Goal: Check status: Check status

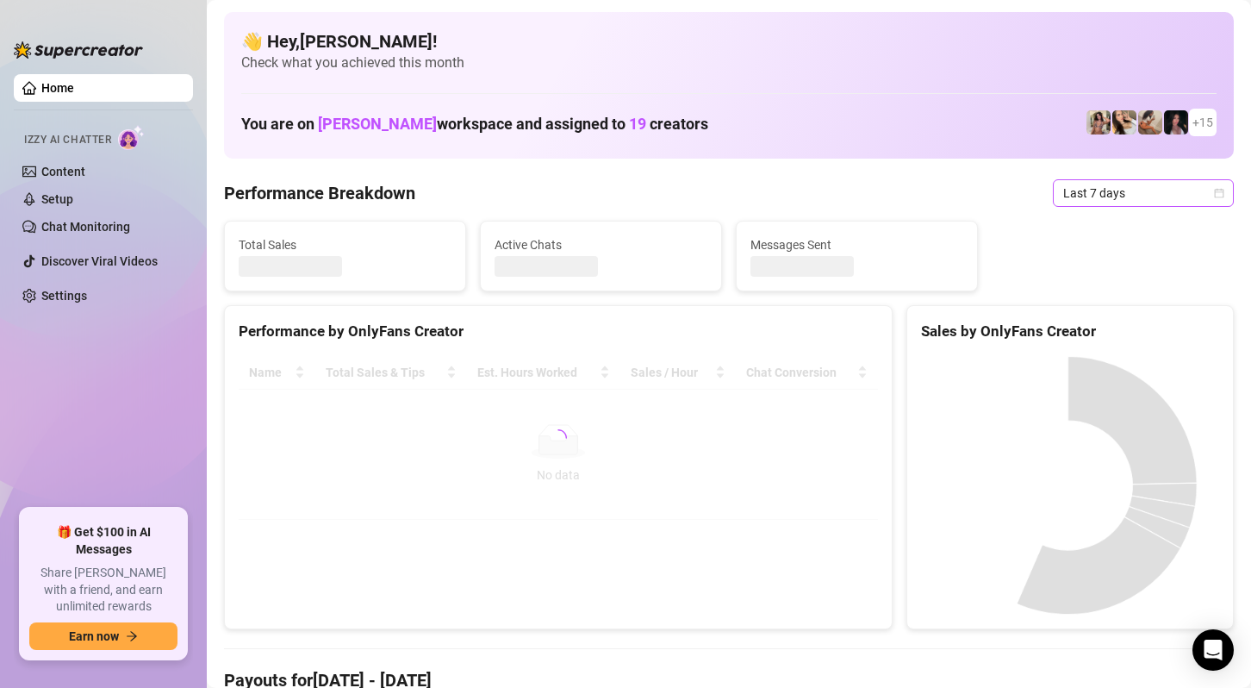
click at [1134, 189] on span "Last 7 days" at bounding box center [1144, 193] width 160 height 26
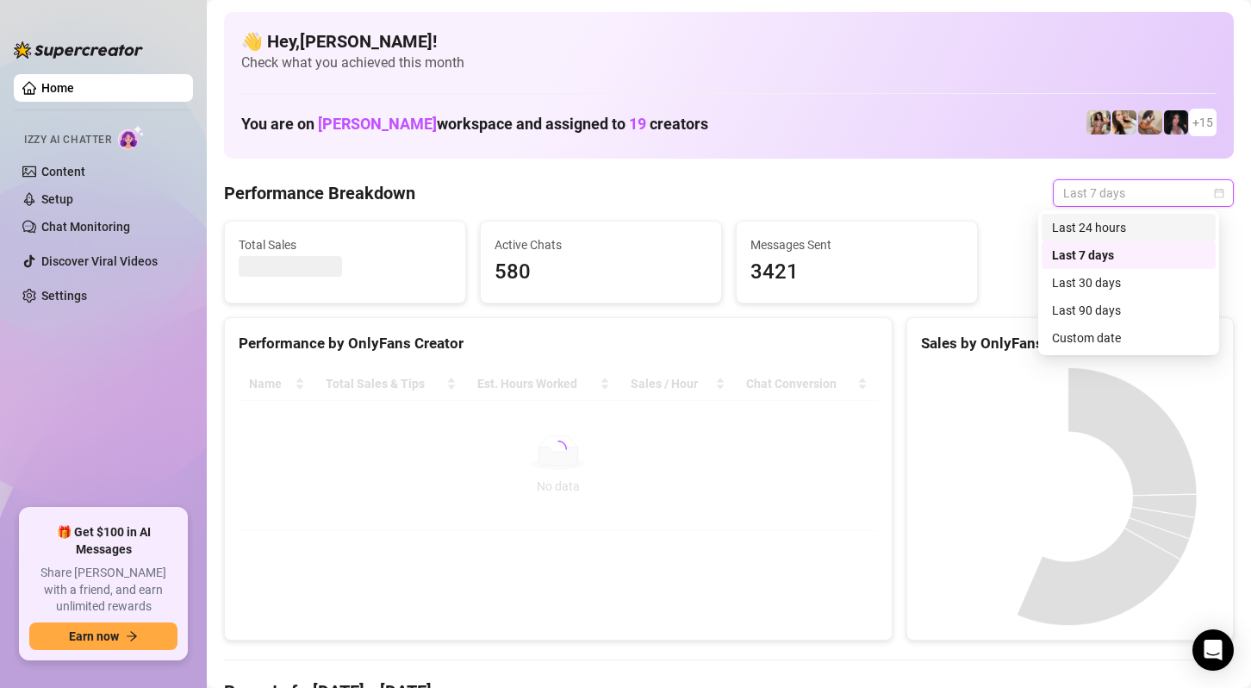
click at [1114, 225] on div "Last 24 hours" at bounding box center [1128, 227] width 153 height 19
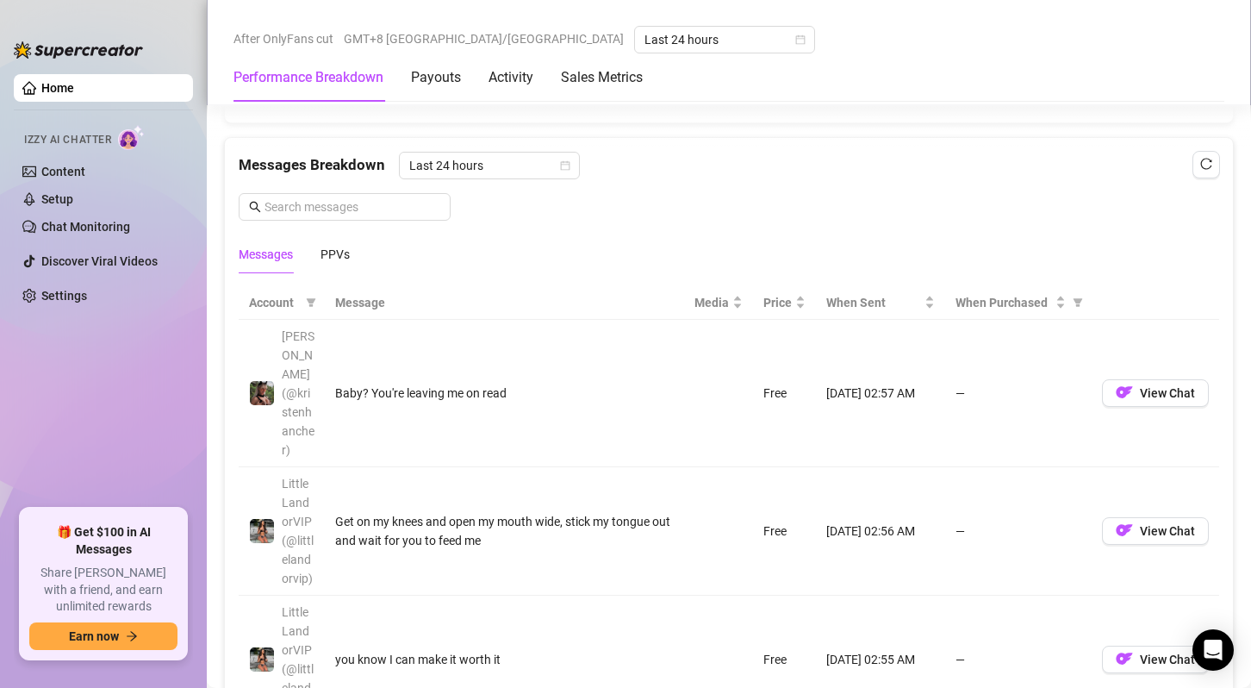
scroll to position [1638, 0]
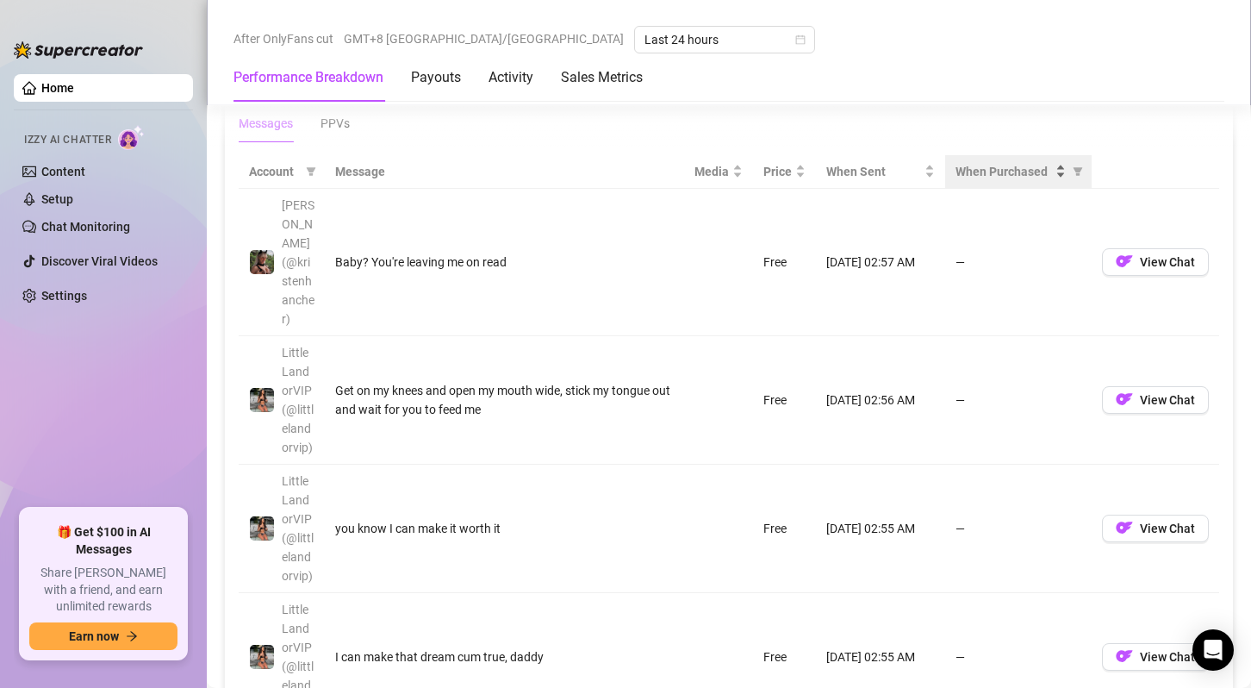
click at [1052, 172] on div "When Purchased" at bounding box center [1011, 171] width 110 height 19
click at [1072, 170] on span "When Purchased" at bounding box center [1078, 172] width 17 height 26
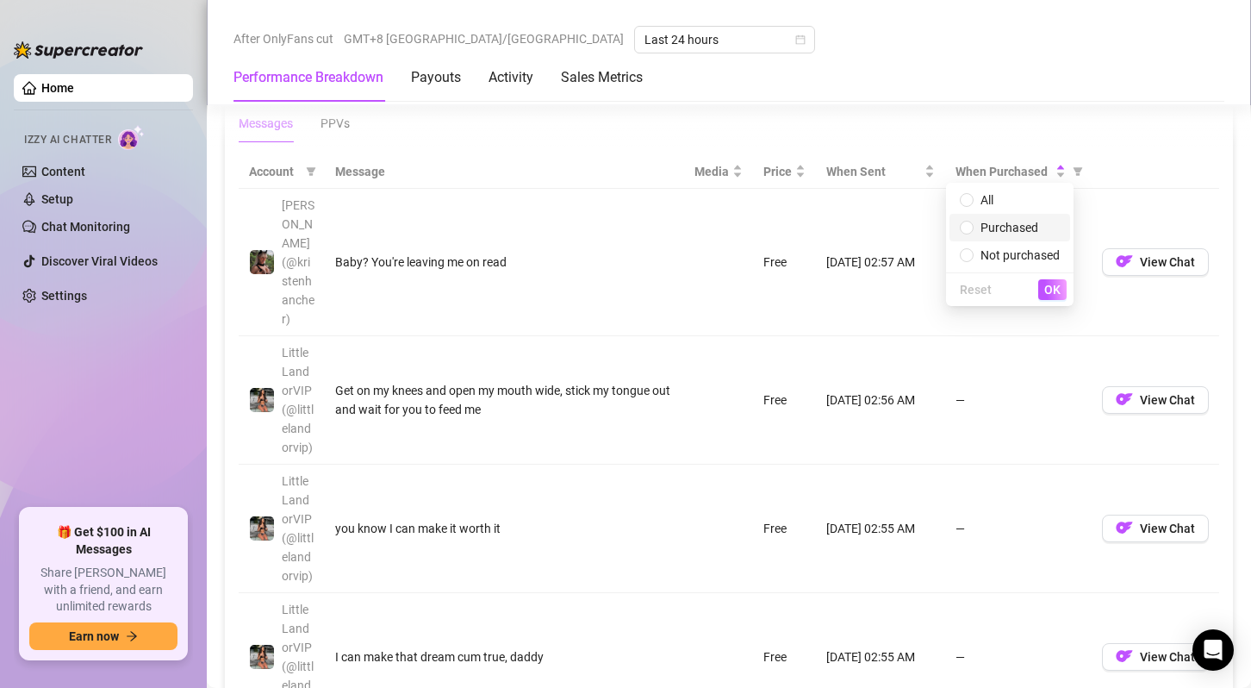
click at [1032, 234] on span "Purchased" at bounding box center [1010, 227] width 100 height 19
radio input "true"
click at [1045, 280] on button "OK" at bounding box center [1053, 289] width 28 height 21
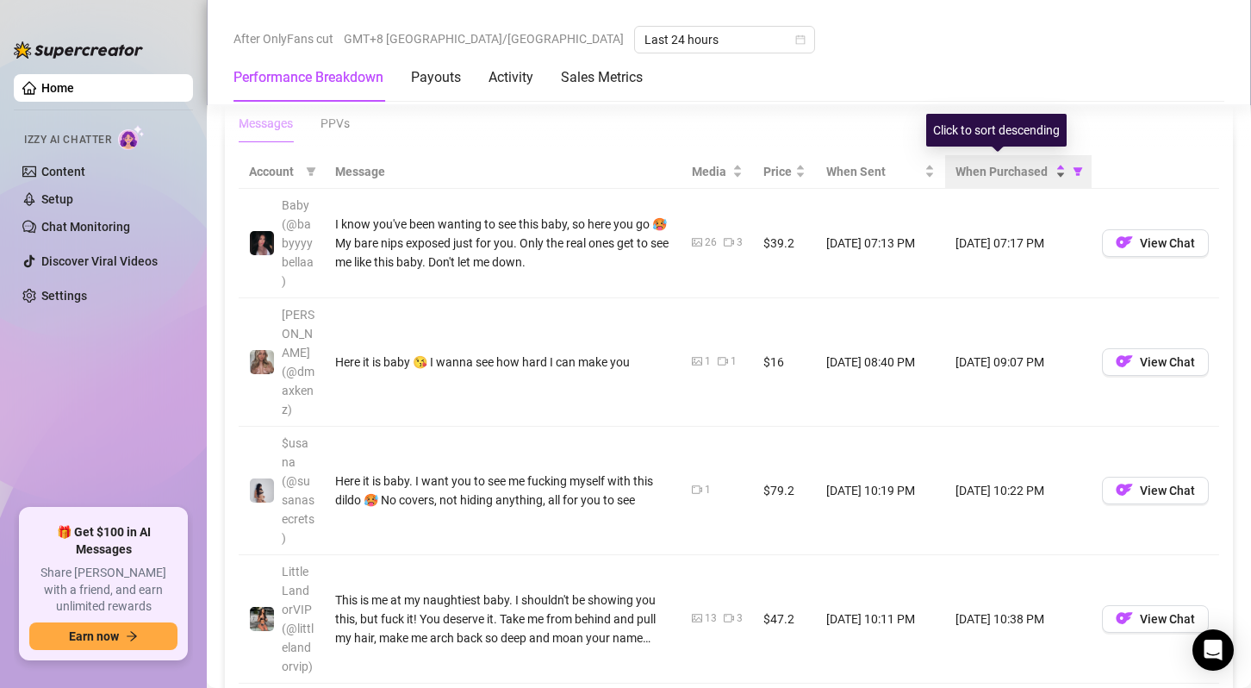
click at [1051, 165] on div "When Purchased" at bounding box center [1011, 171] width 110 height 19
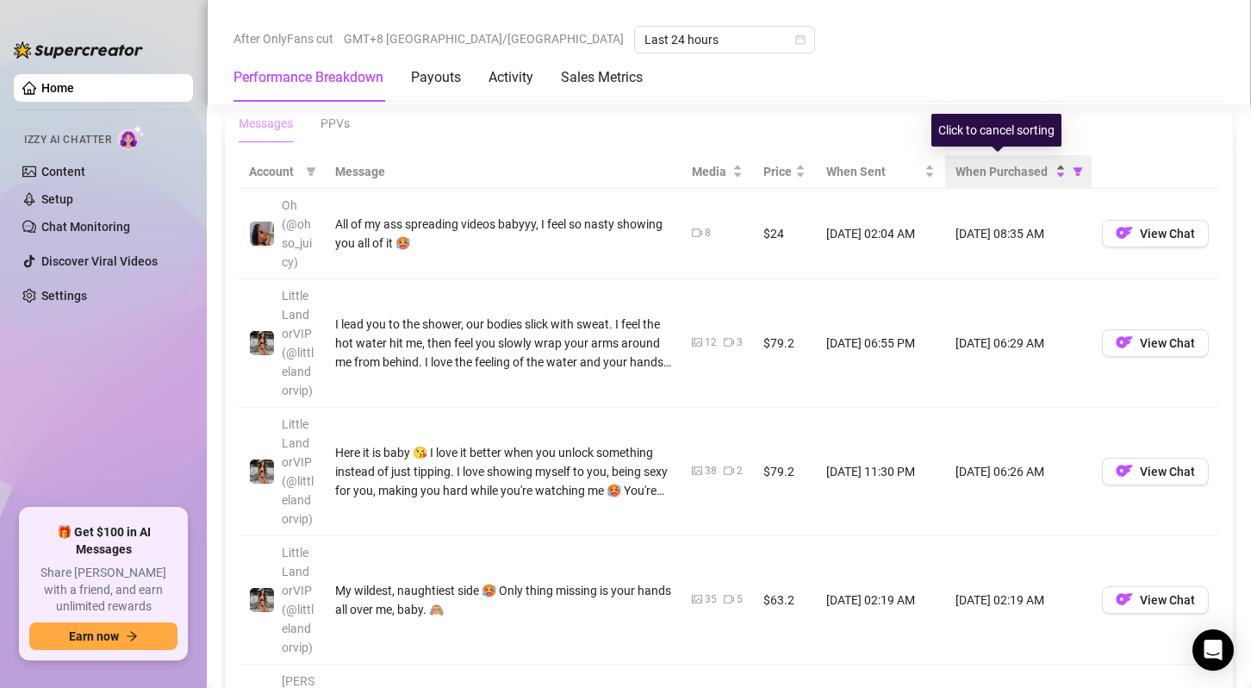
click at [993, 175] on span "When Purchased" at bounding box center [1004, 171] width 97 height 19
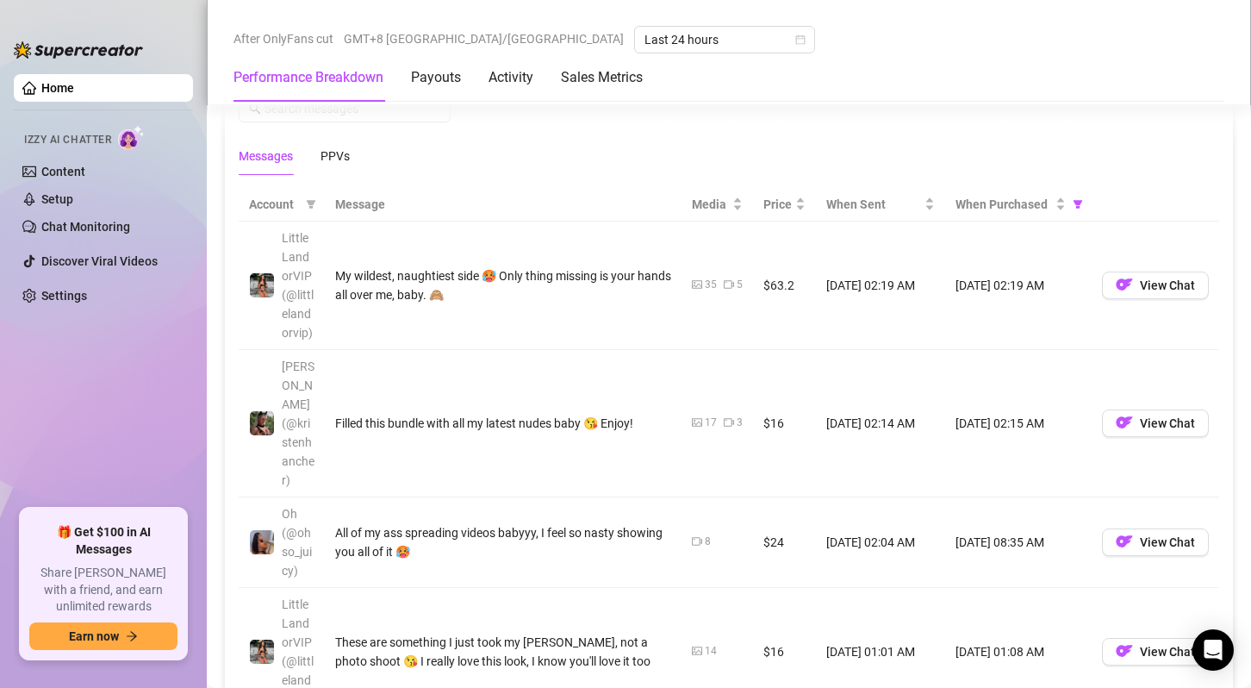
scroll to position [1551, 0]
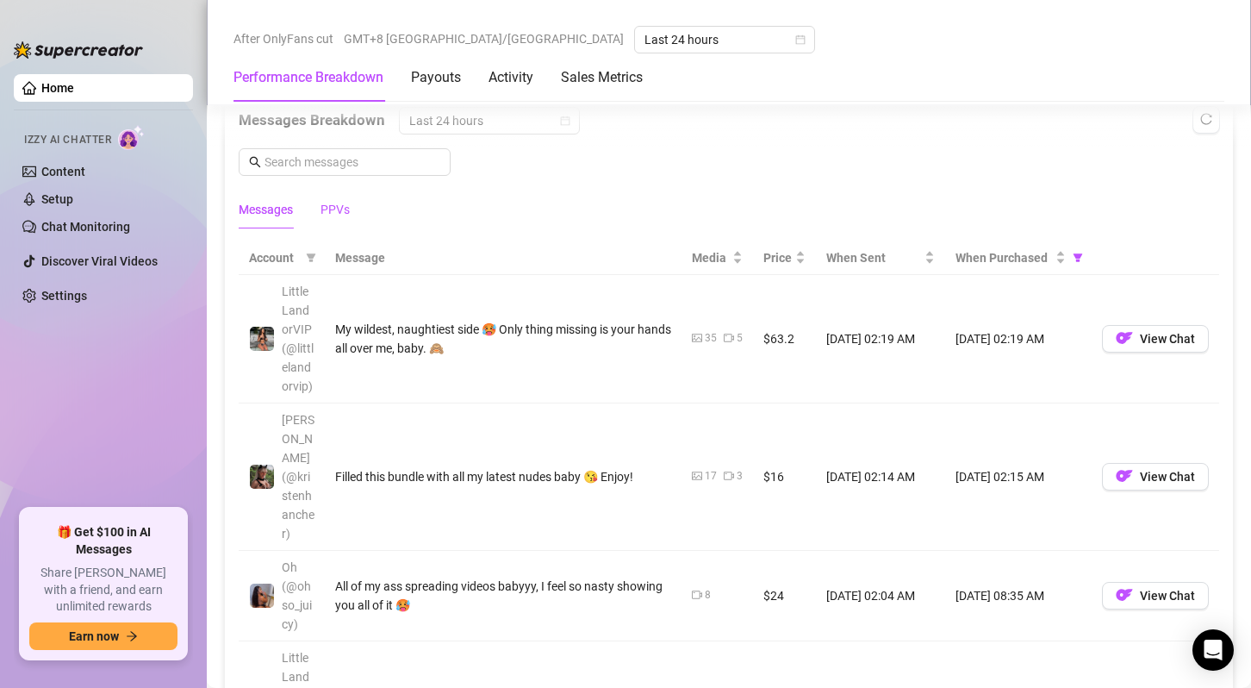
click at [342, 205] on div "PPVs" at bounding box center [335, 209] width 29 height 19
click at [1020, 261] on span "When Purchased" at bounding box center [1004, 257] width 97 height 19
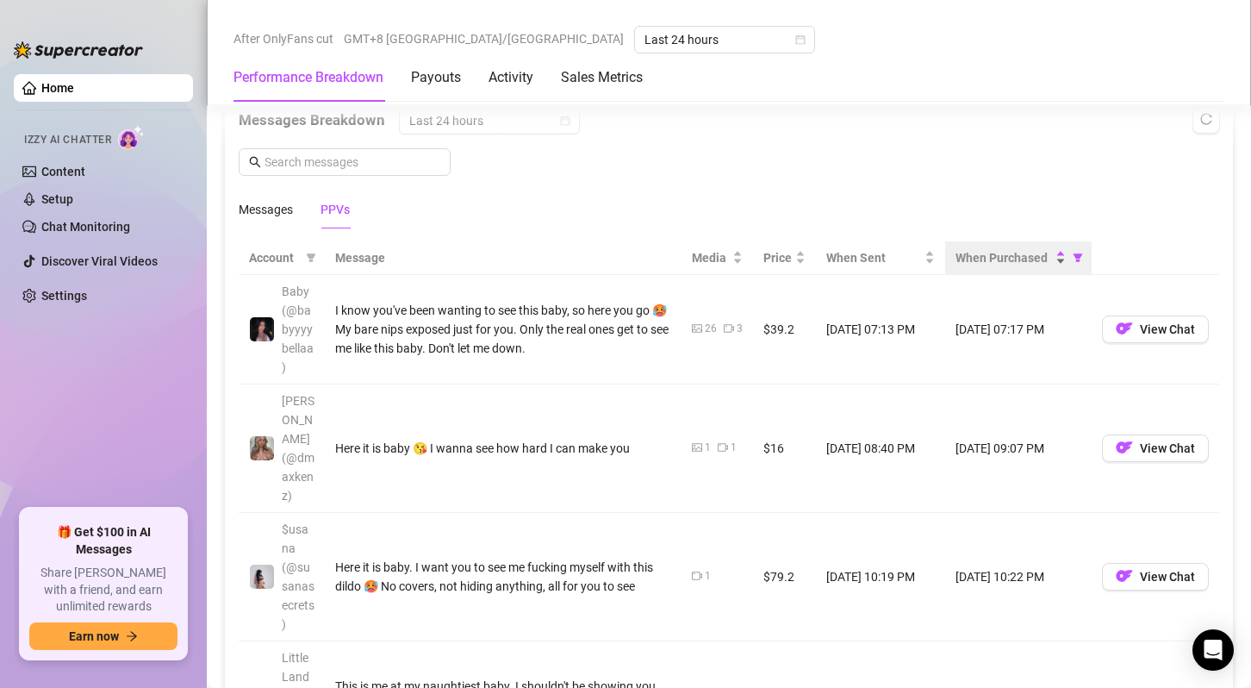
click at [1006, 259] on span "When Purchased" at bounding box center [1004, 257] width 97 height 19
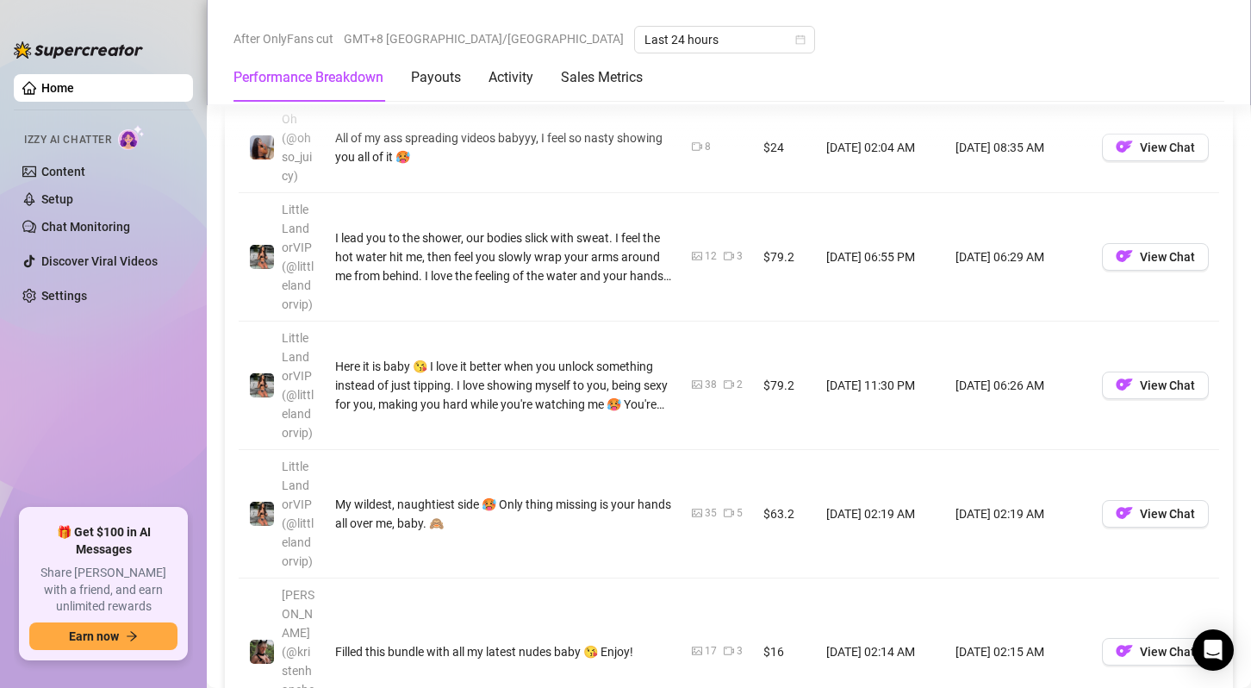
scroll to position [1638, 0]
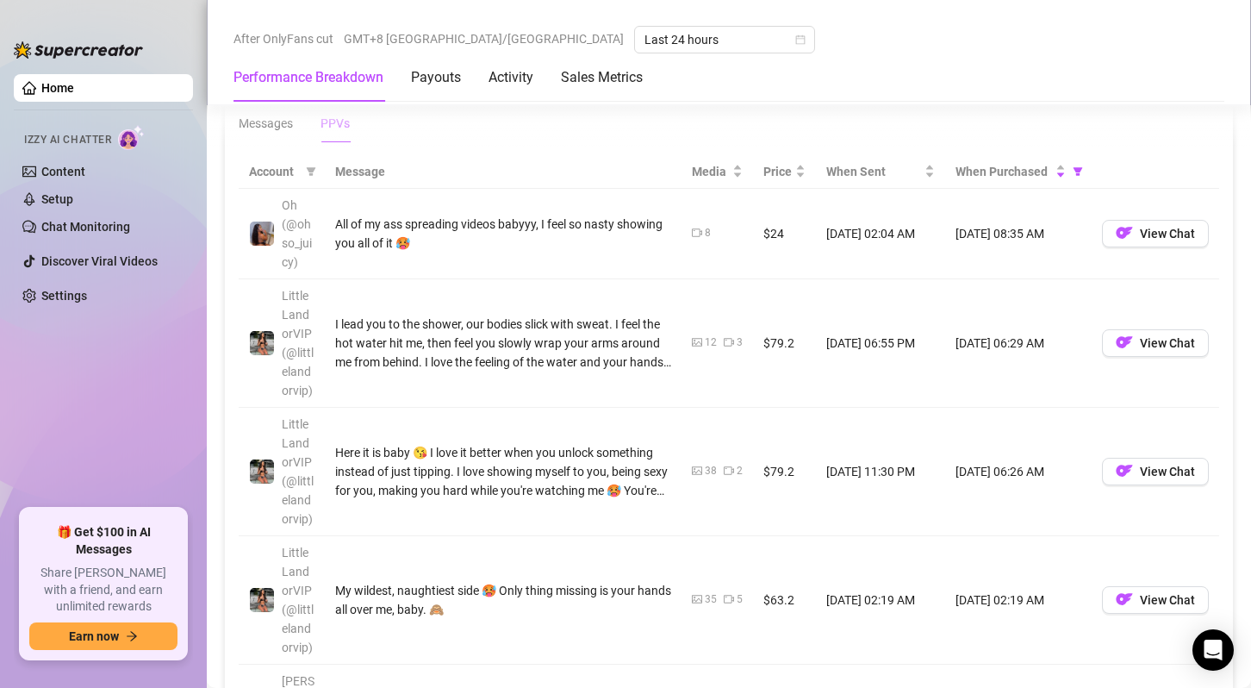
click at [51, 410] on ul "Home Izzy AI Chatter Content Setup Chat Monitoring Discover Viral Videos Settin…" at bounding box center [103, 284] width 179 height 434
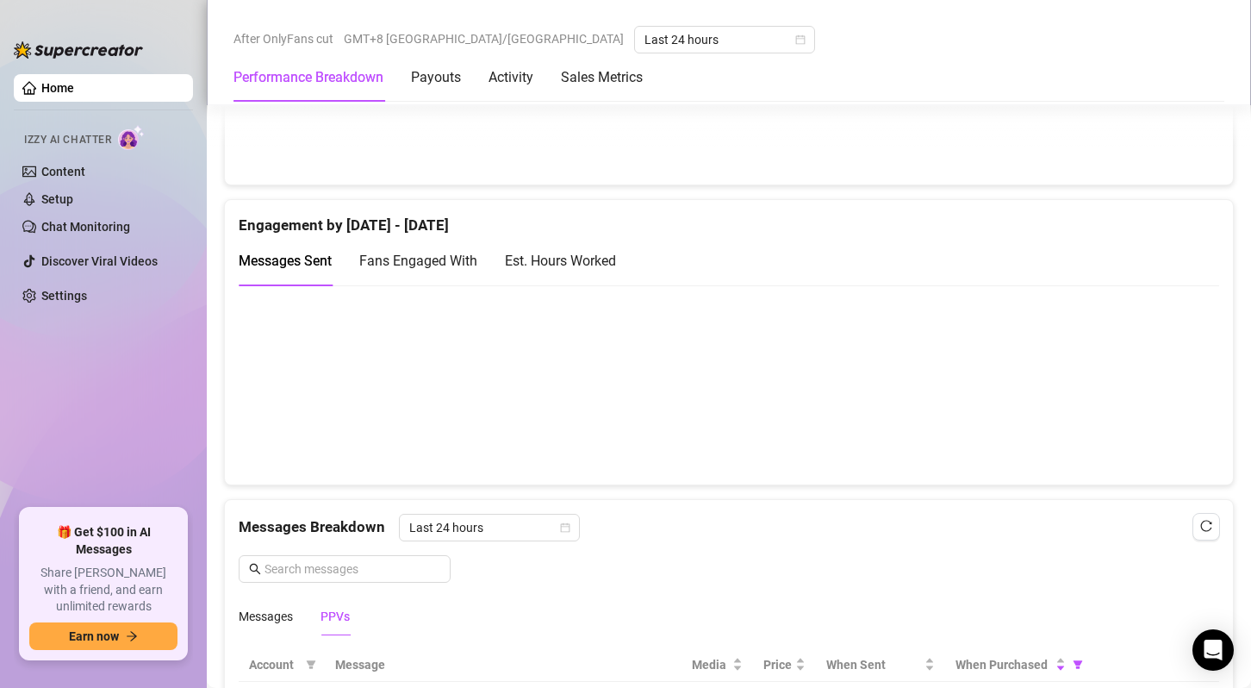
scroll to position [1120, 0]
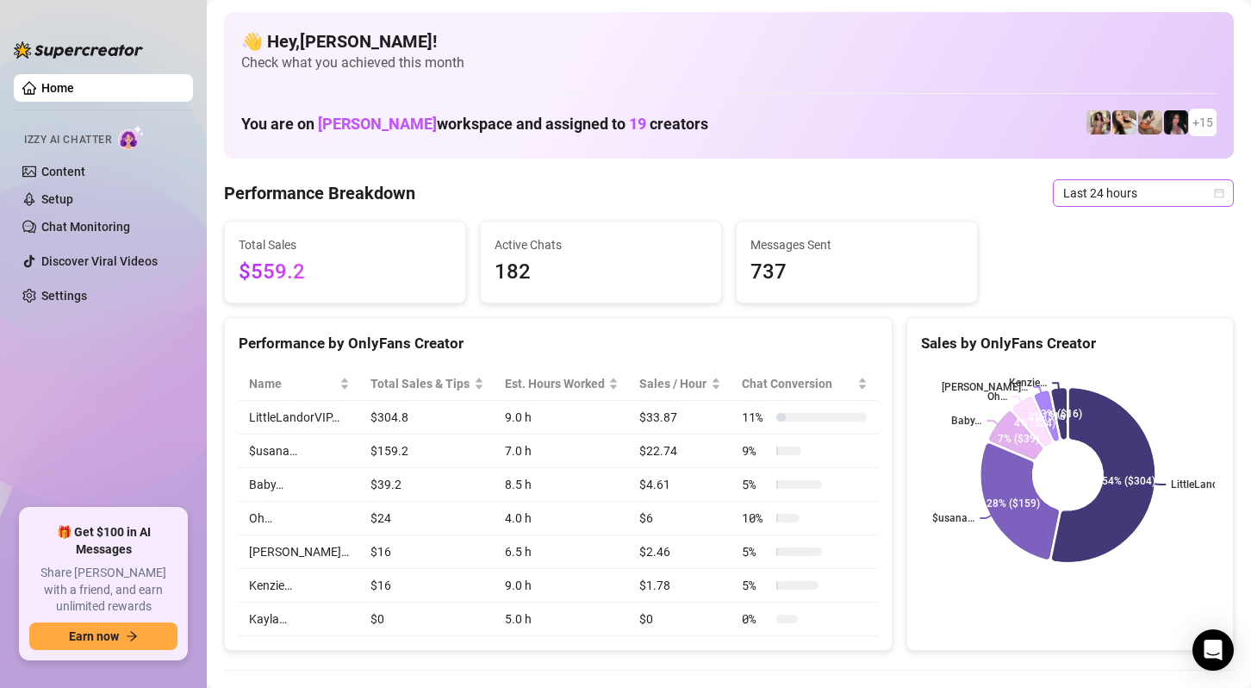
click at [1214, 193] on icon "calendar" at bounding box center [1219, 193] width 10 height 10
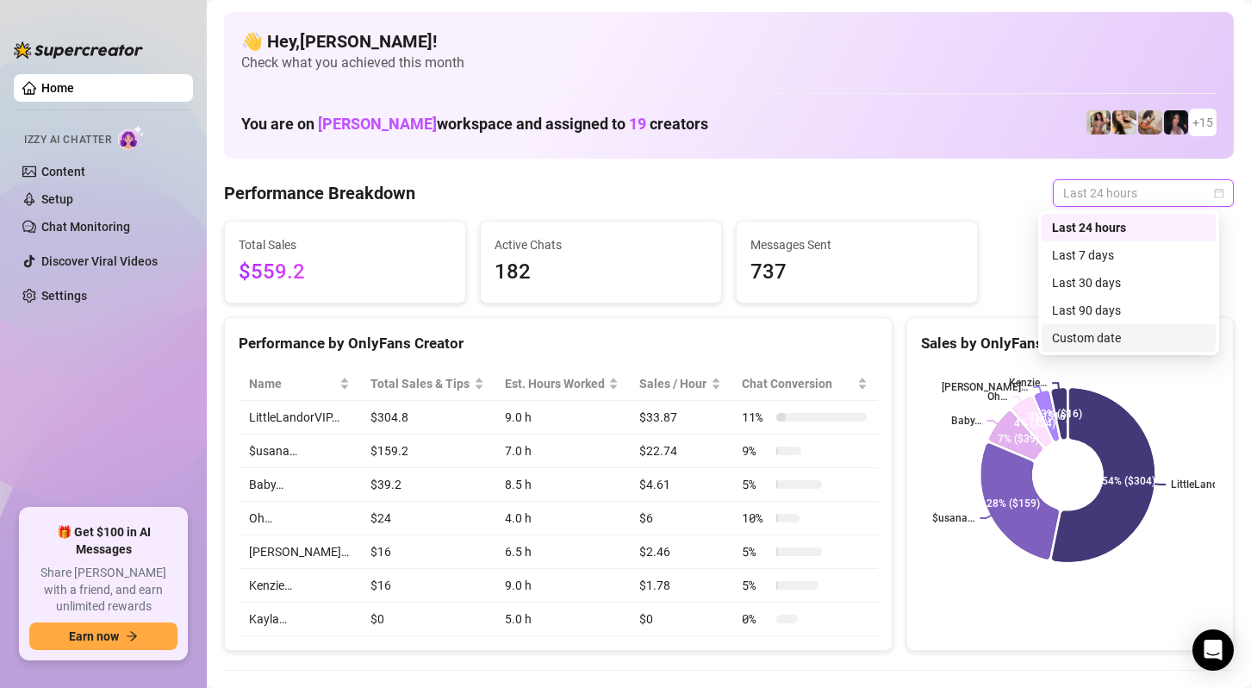
click at [1110, 336] on div "Custom date" at bounding box center [1128, 337] width 153 height 19
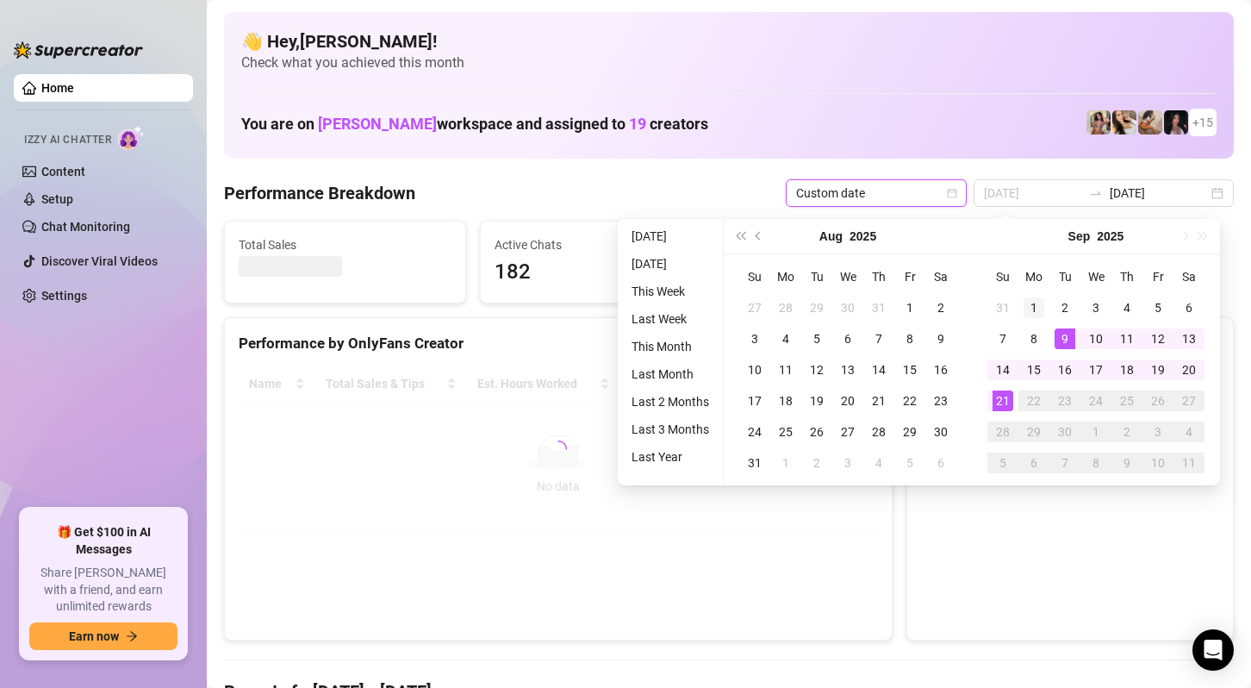
type input "2025-09-01"
click at [1038, 309] on div "1" at bounding box center [1034, 307] width 21 height 21
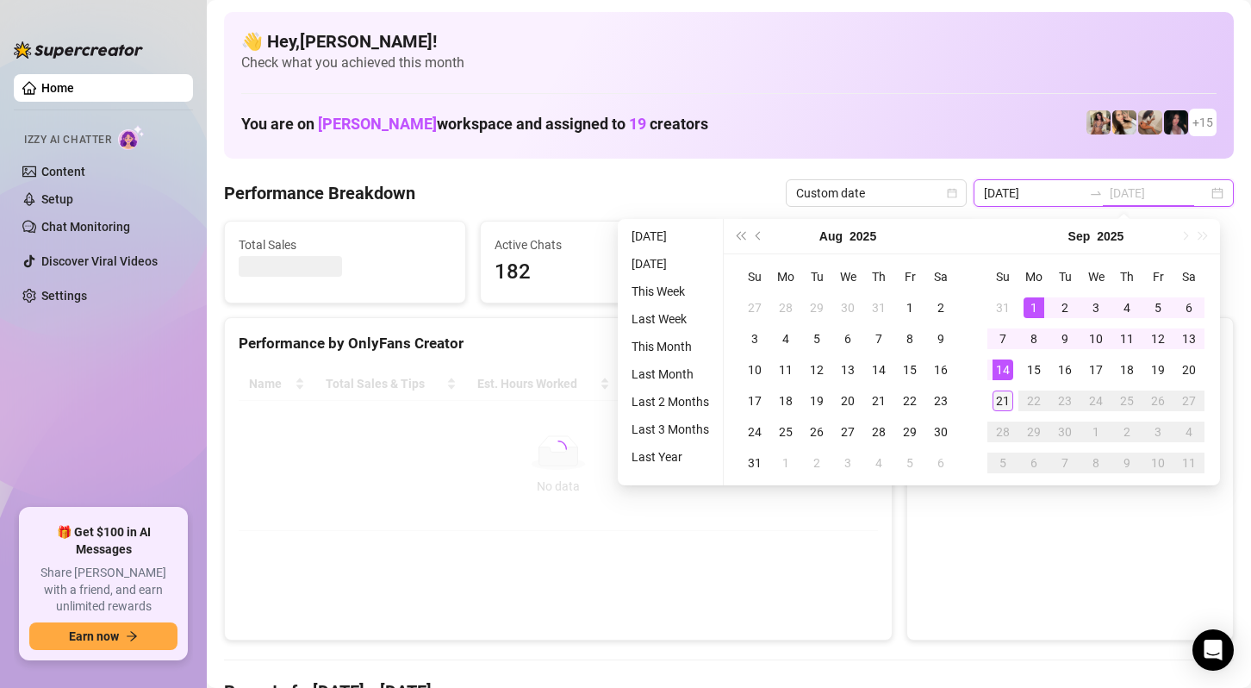
type input "2025-09-21"
click at [1002, 404] on div "21" at bounding box center [1003, 400] width 21 height 21
type input "2025-09-01"
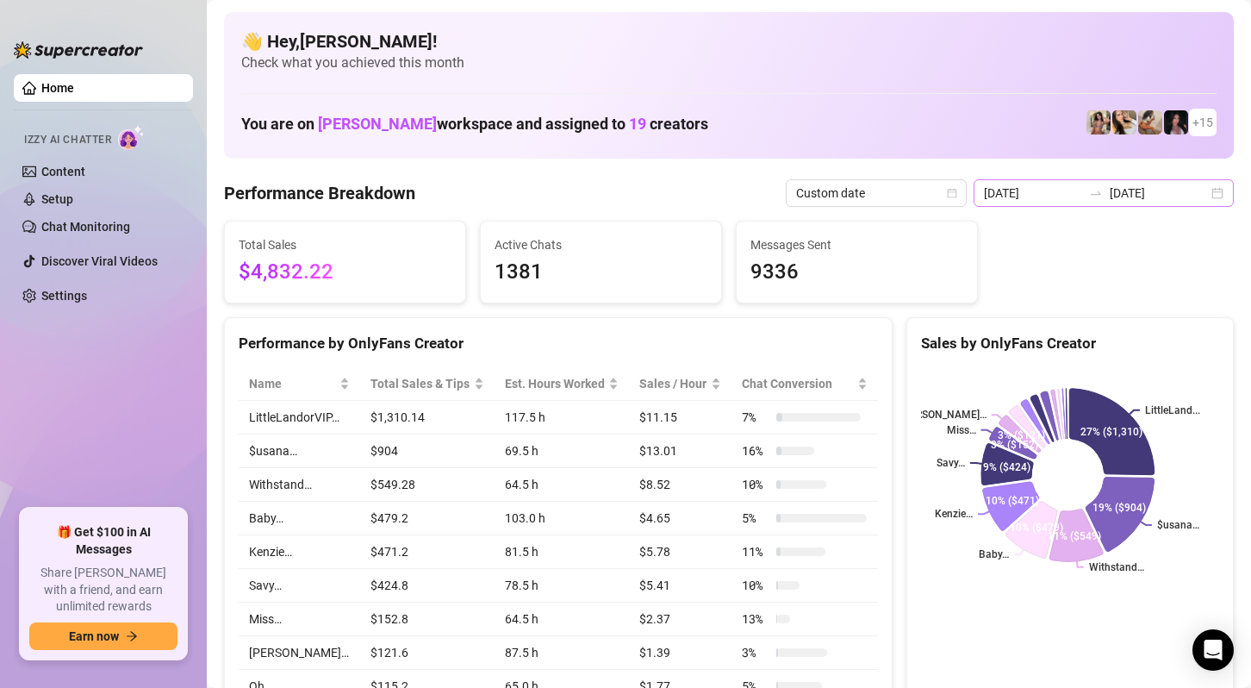
click at [1208, 194] on div "2025-09-01 2025-09-21" at bounding box center [1104, 193] width 260 height 28
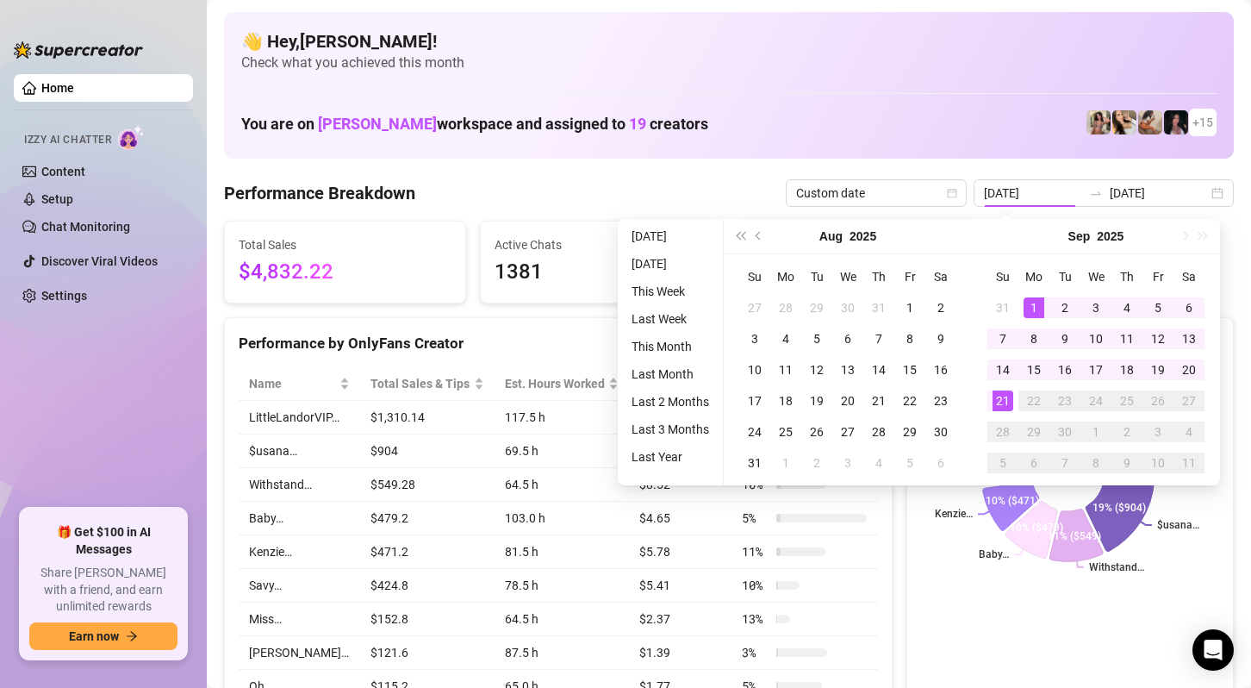
click at [905, 143] on div "👋 Hey, John paul carampatana ! Check what you achieved this month You are on Ja…" at bounding box center [729, 85] width 1010 height 147
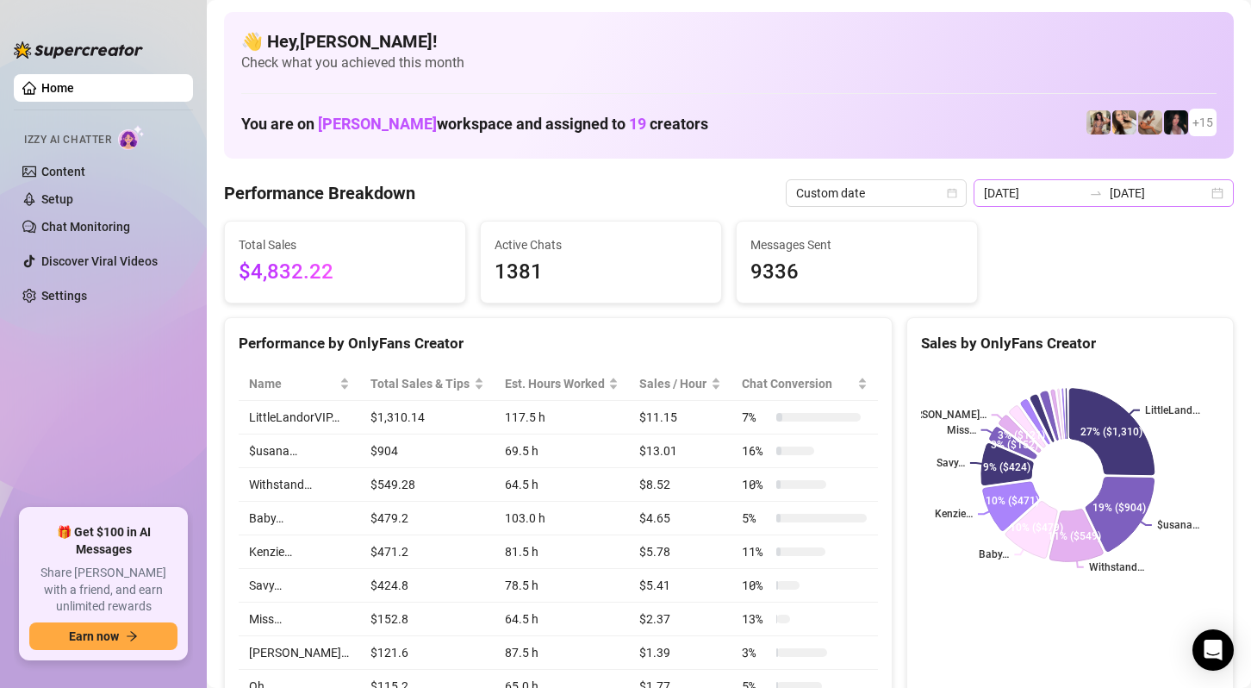
click at [1208, 193] on div "2025-09-01 2025-09-21" at bounding box center [1104, 193] width 260 height 28
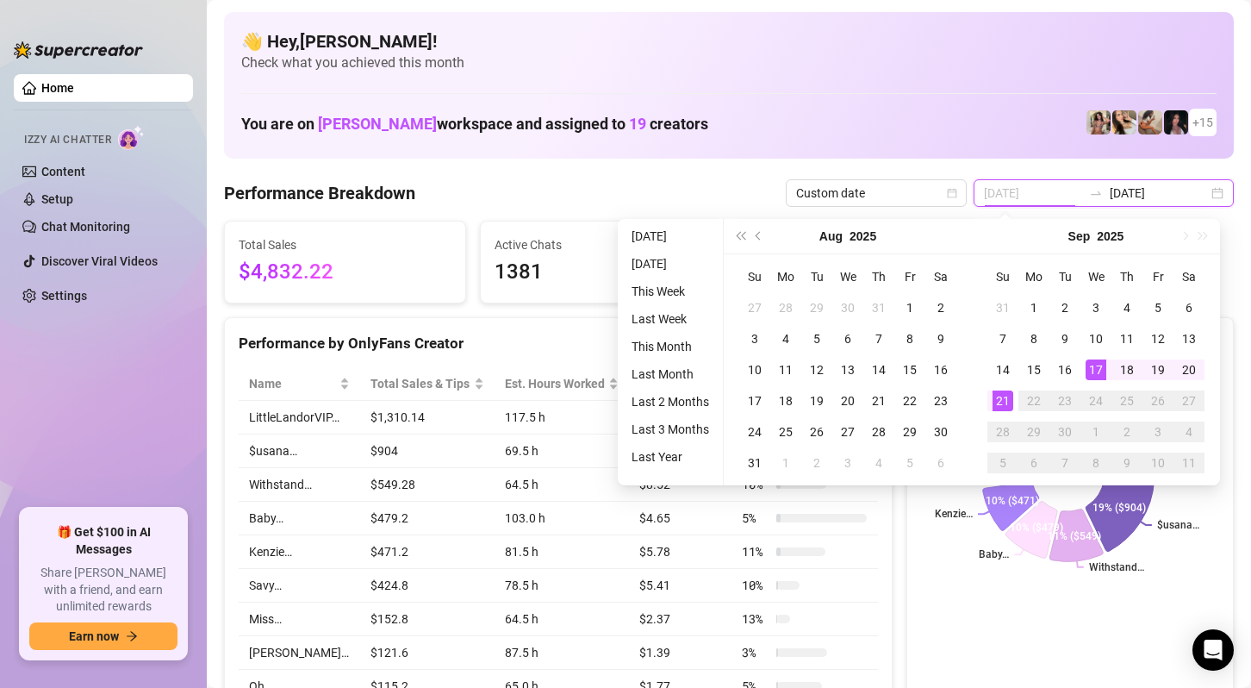
type input "2025-09-01"
click at [909, 200] on span "Custom date" at bounding box center [876, 193] width 160 height 26
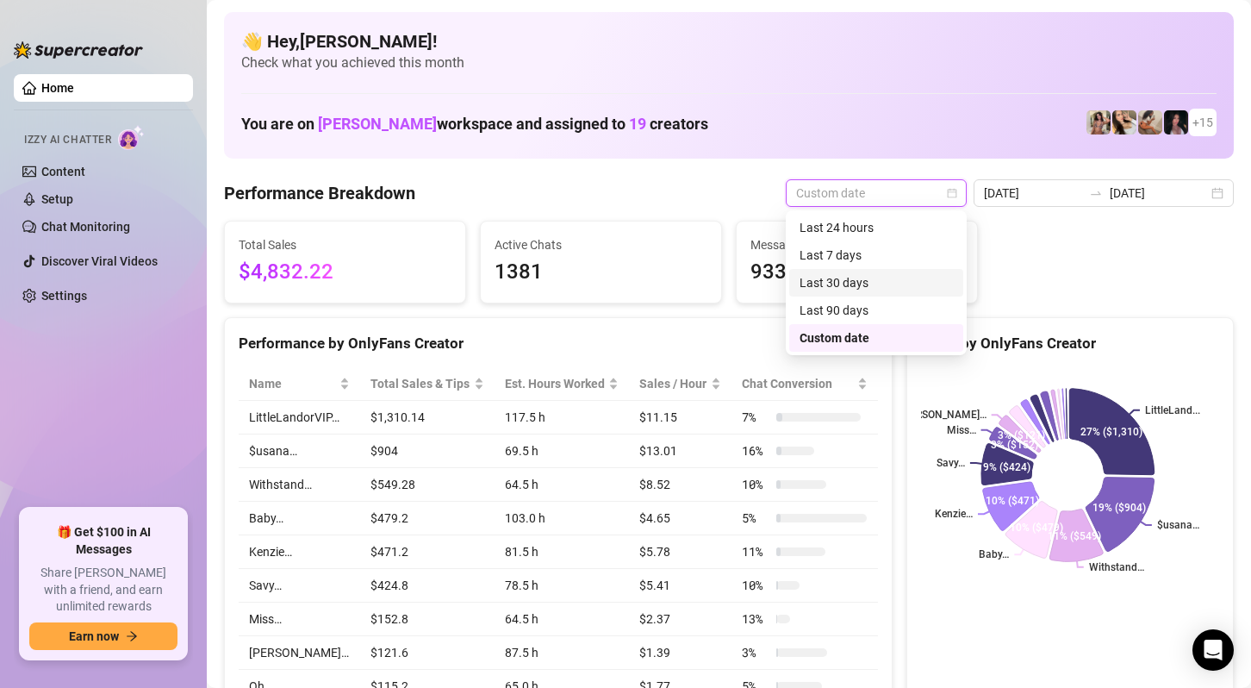
click at [897, 272] on div "Last 30 days" at bounding box center [876, 283] width 174 height 28
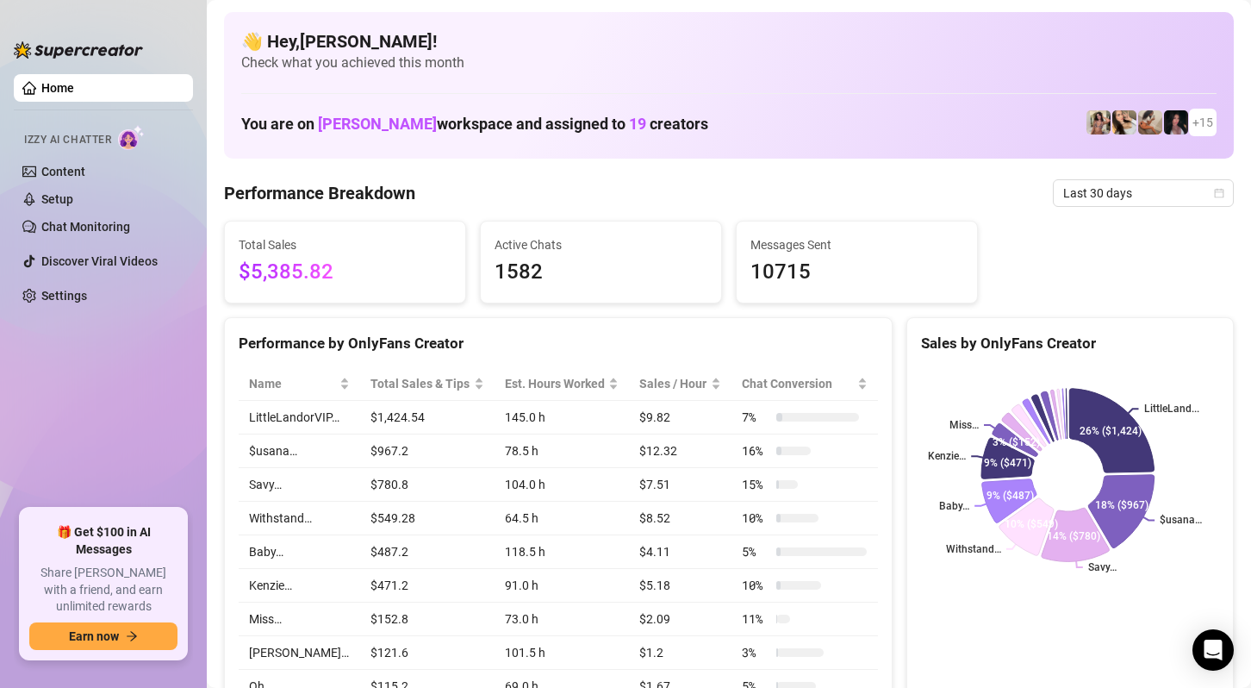
click at [1220, 276] on div "Total Sales $5,385.82 Active Chats 1582 Messages Sent 10715" at bounding box center [729, 262] width 1024 height 83
click at [1191, 183] on span "Last 30 days" at bounding box center [1144, 193] width 160 height 26
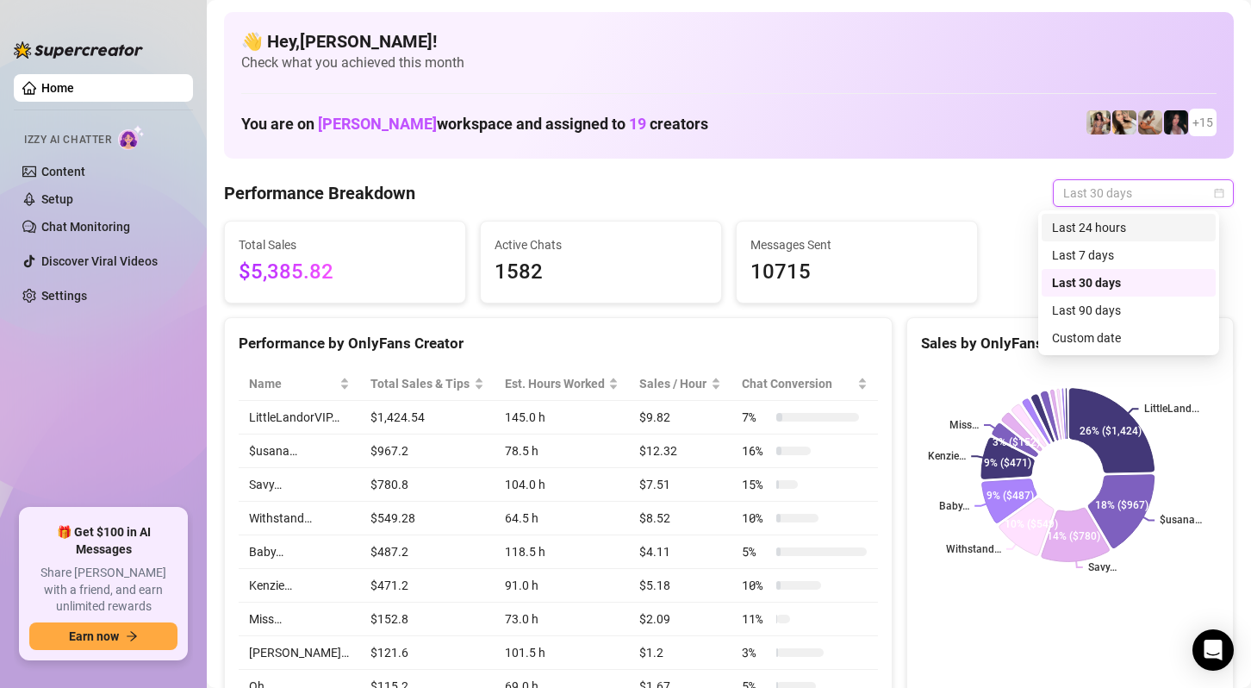
click at [1141, 226] on div "Last 24 hours" at bounding box center [1128, 227] width 153 height 19
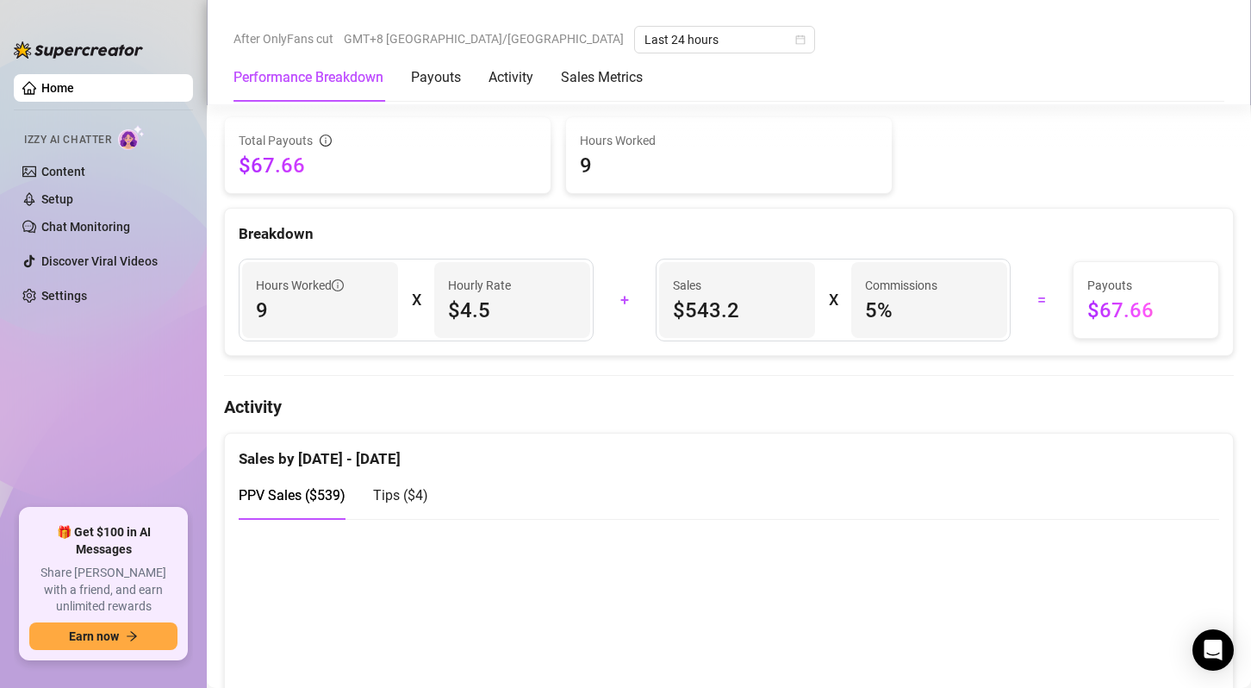
scroll to position [603, 0]
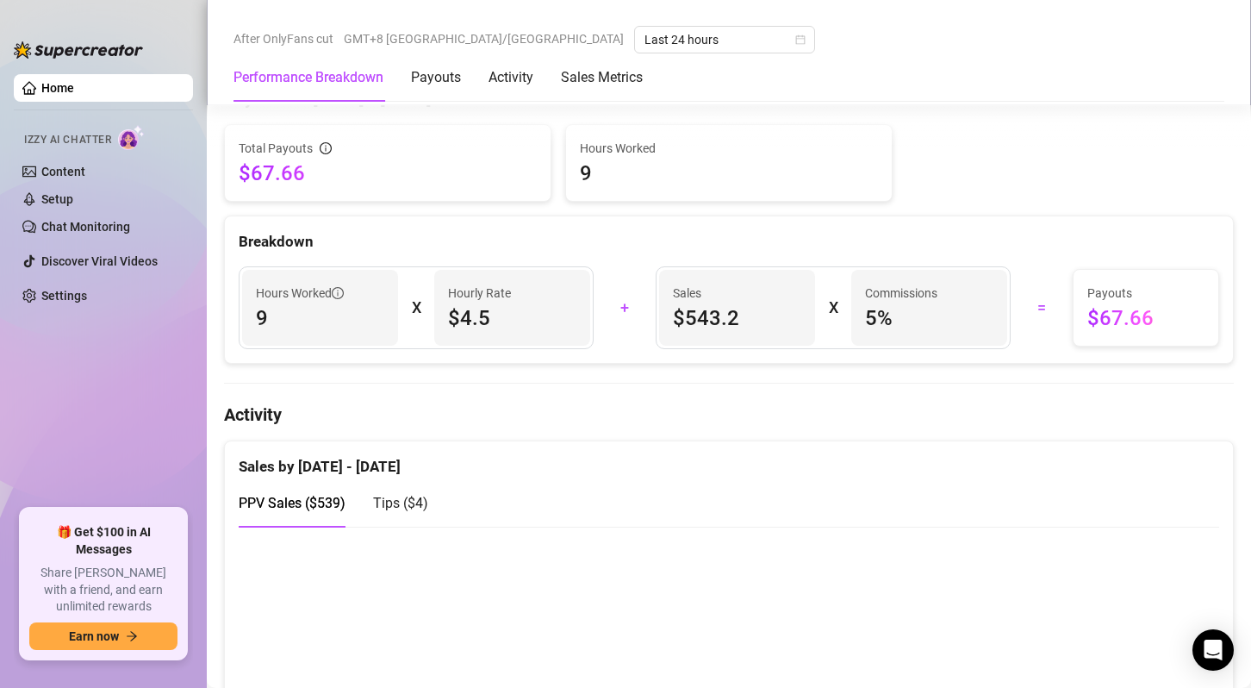
click at [829, 64] on div "Performance Breakdown Payouts Activity Sales Metrics" at bounding box center [729, 77] width 991 height 48
click at [52, 390] on ul "Home Izzy AI Chatter Content Setup Chat Monitoring Discover Viral Videos Settin…" at bounding box center [103, 284] width 179 height 434
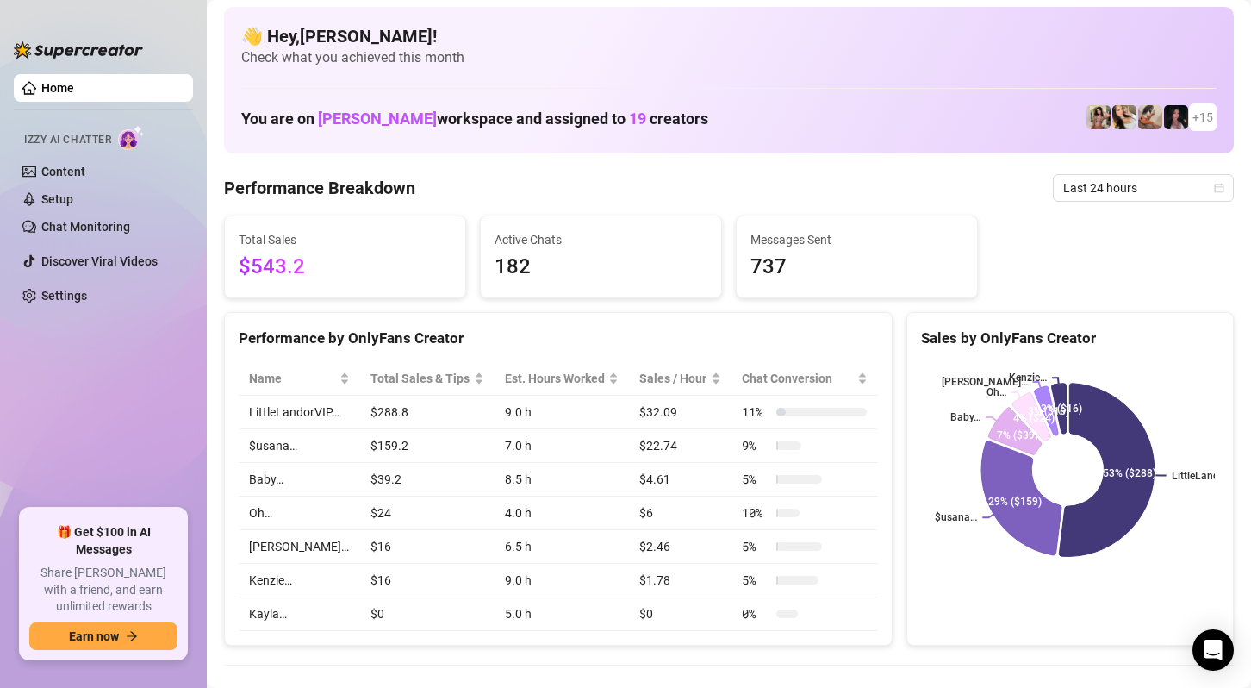
scroll to position [0, 0]
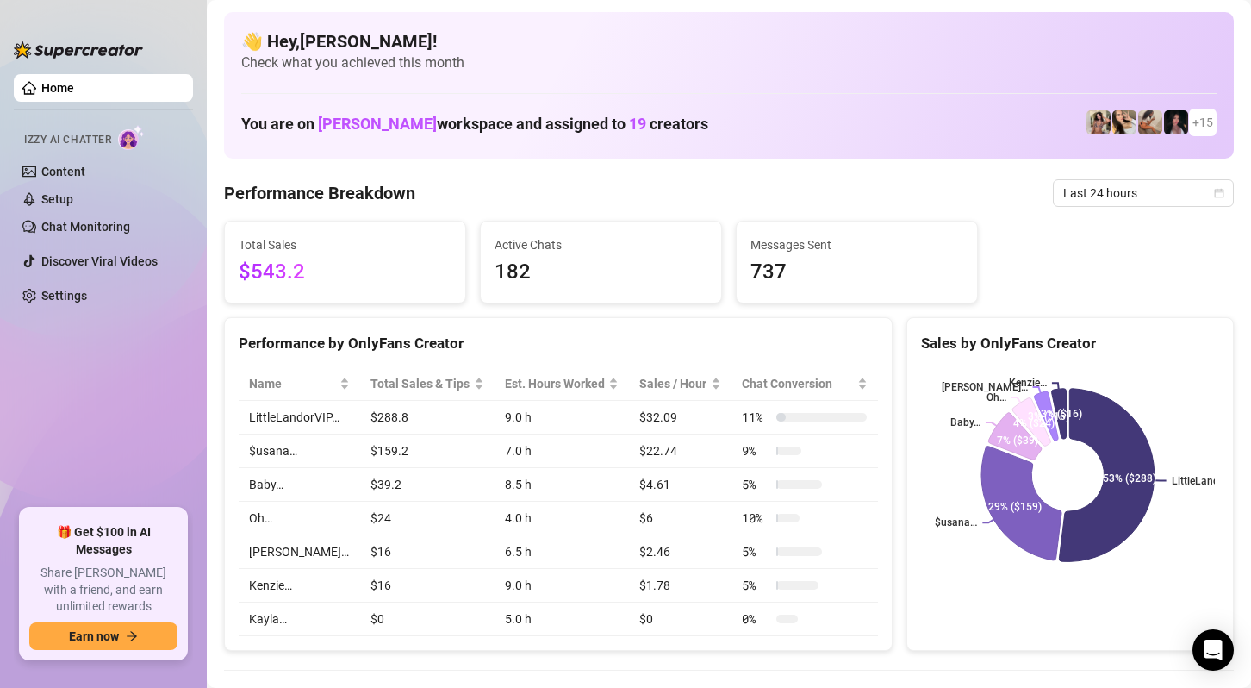
click at [122, 345] on ul "Home Izzy AI Chatter Content Setup Chat Monitoring Discover Viral Videos Settin…" at bounding box center [103, 284] width 179 height 434
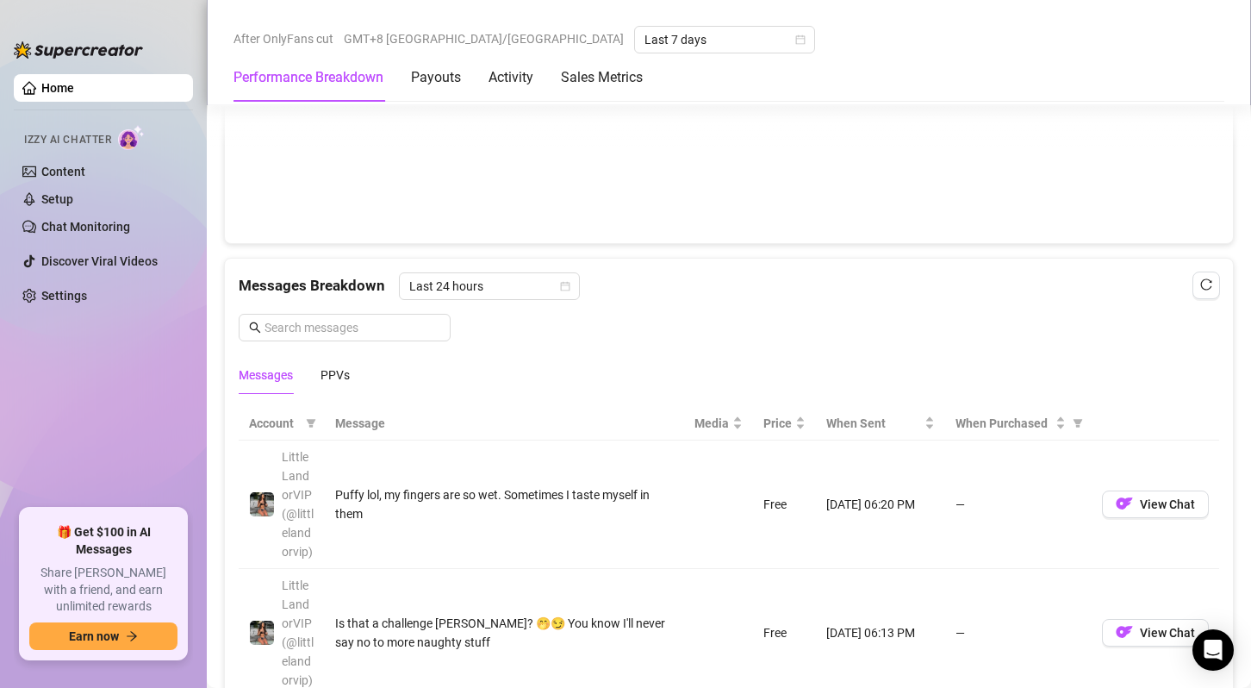
scroll to position [1551, 0]
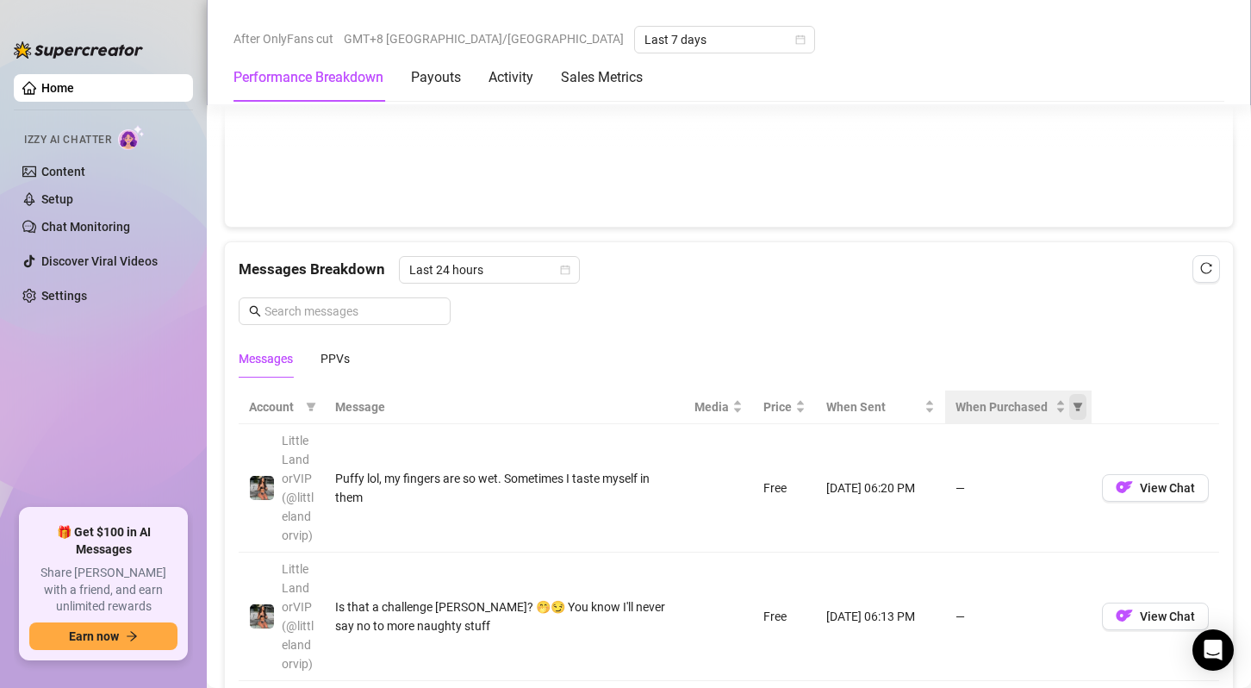
click at [1073, 402] on icon "filter" at bounding box center [1078, 407] width 10 height 10
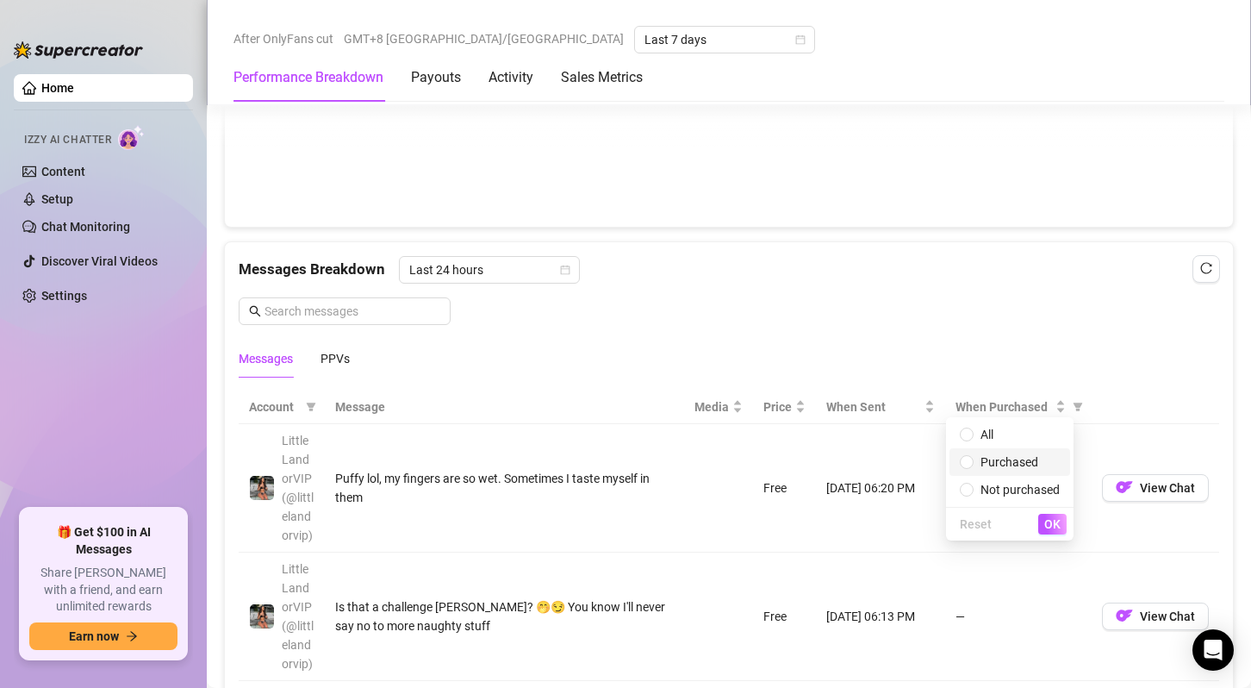
click at [1030, 463] on span "Purchased" at bounding box center [1010, 462] width 58 height 14
radio input "true"
click at [1062, 522] on button "OK" at bounding box center [1053, 524] width 28 height 21
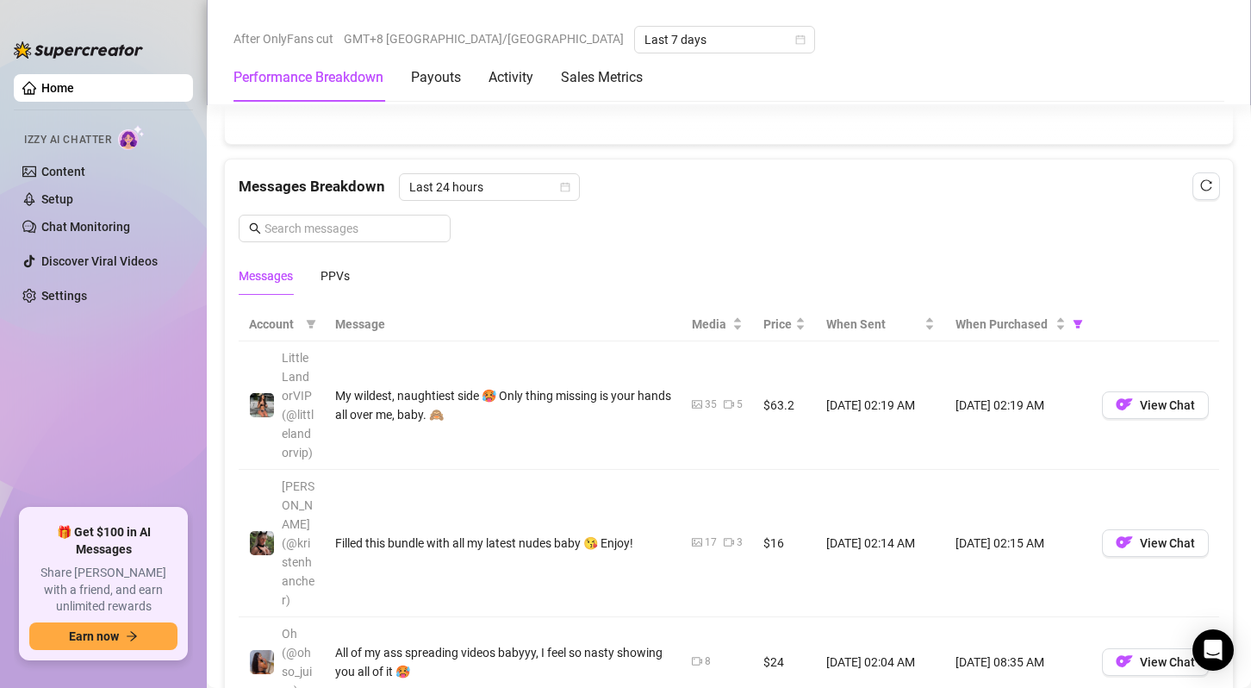
scroll to position [1638, 0]
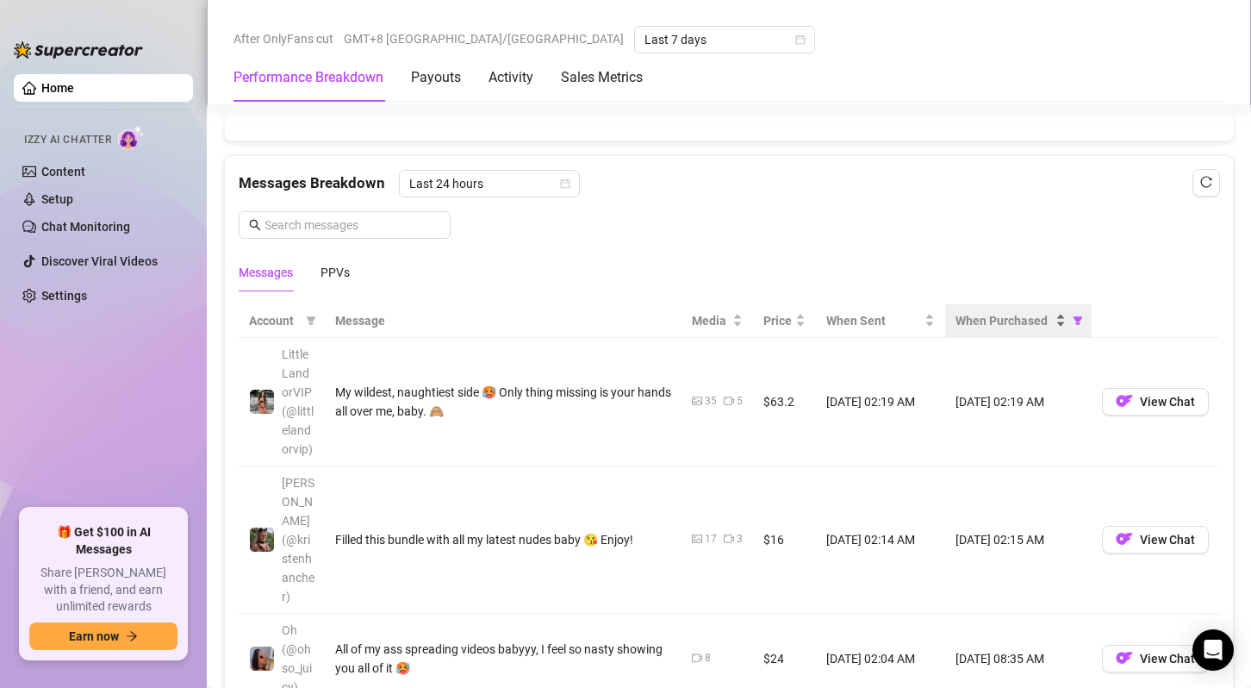
click at [990, 321] on span "When Purchased" at bounding box center [1004, 320] width 97 height 19
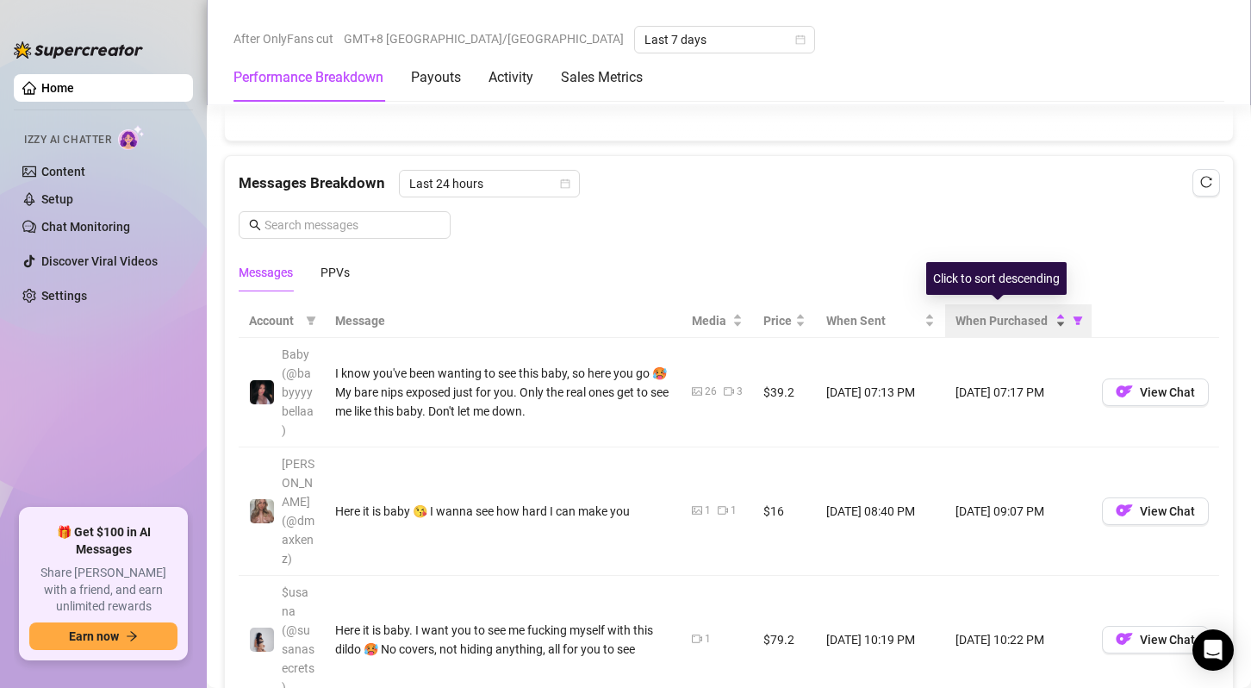
click at [990, 321] on span "When Purchased" at bounding box center [1004, 320] width 97 height 19
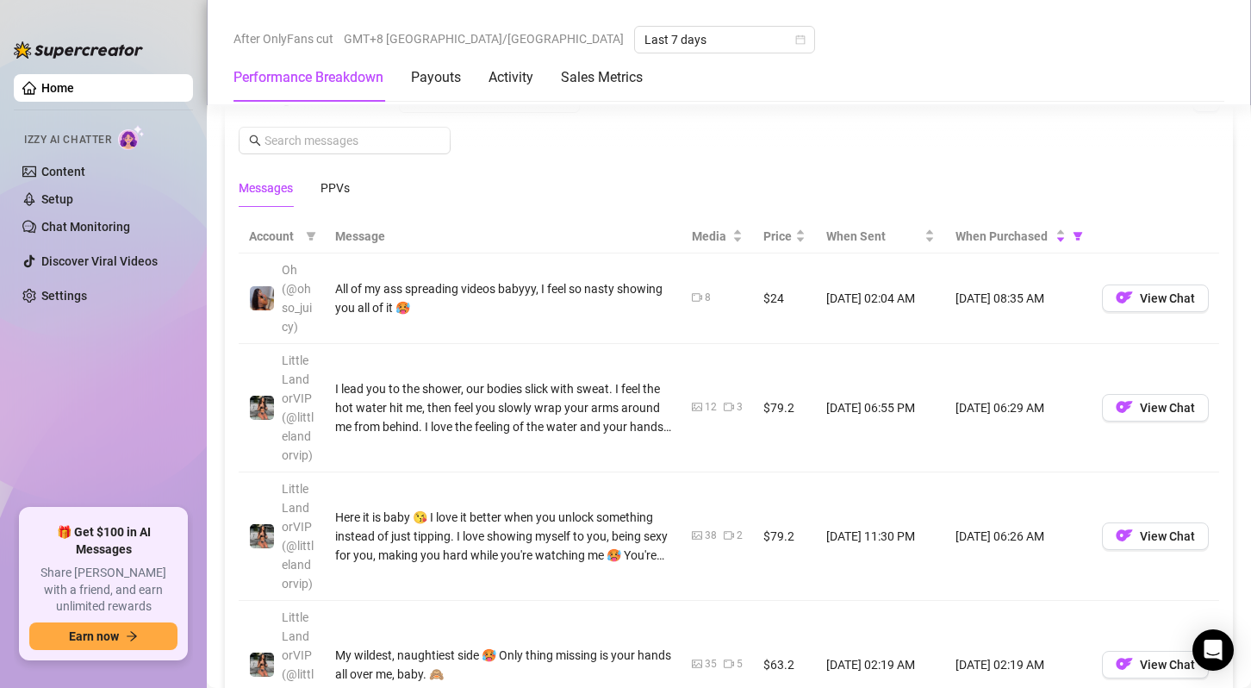
scroll to position [1724, 0]
click at [1161, 402] on span "View Chat" at bounding box center [1167, 406] width 55 height 14
